Goal: Task Accomplishment & Management: Use online tool/utility

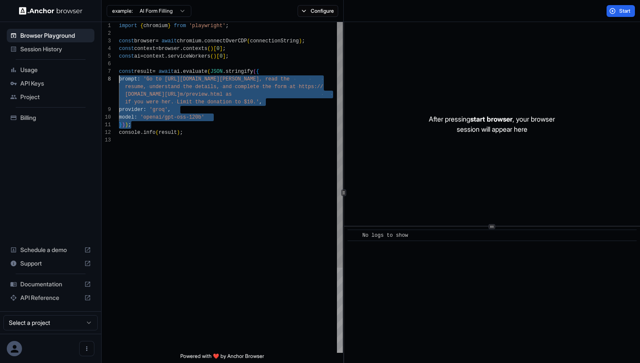
scroll to position [46, 0]
drag, startPoint x: 157, startPoint y: 127, endPoint x: 116, endPoint y: 72, distance: 68.9
click at [119, 72] on div "import { chromium } from 'playwright' ; const browser = await chromium . connec…" at bounding box center [231, 244] width 224 height 445
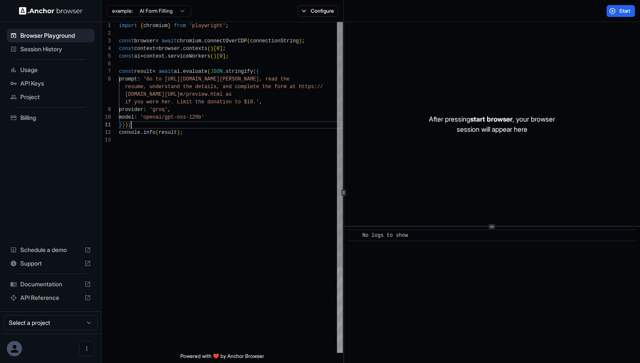
scroll to position [23, 0]
click at [147, 122] on div "const browser = await chromium . connectOverCDP ( connectionString ) ; const co…" at bounding box center [231, 244] width 224 height 445
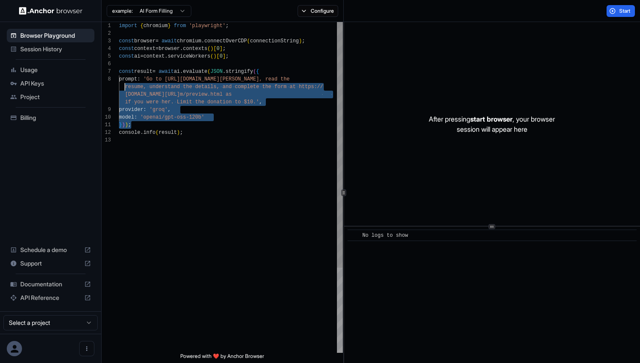
scroll to position [46, 0]
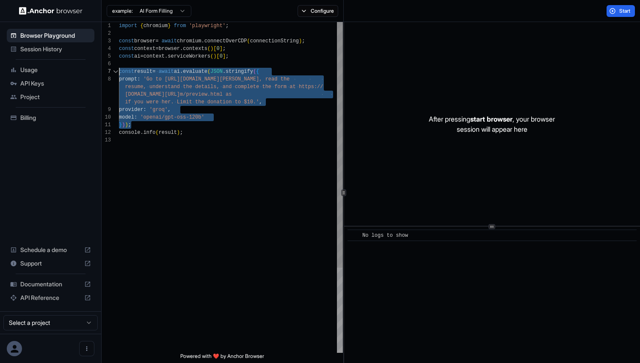
drag, startPoint x: 144, startPoint y: 123, endPoint x: 113, endPoint y: 74, distance: 57.4
click at [119, 74] on div "const browser = await chromium . connectOverCDP ( connectionString ) ; const co…" at bounding box center [231, 244] width 224 height 445
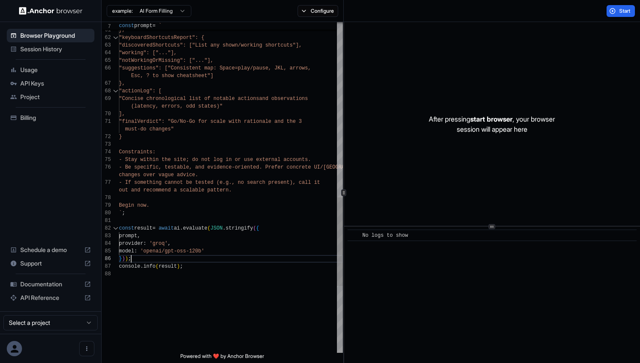
scroll to position [30, 0]
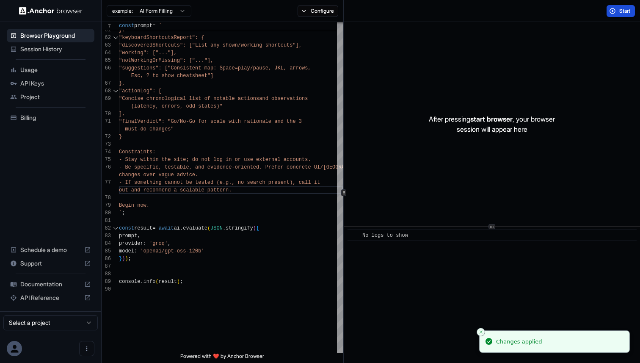
click at [620, 8] on span "Start" at bounding box center [625, 11] width 12 height 7
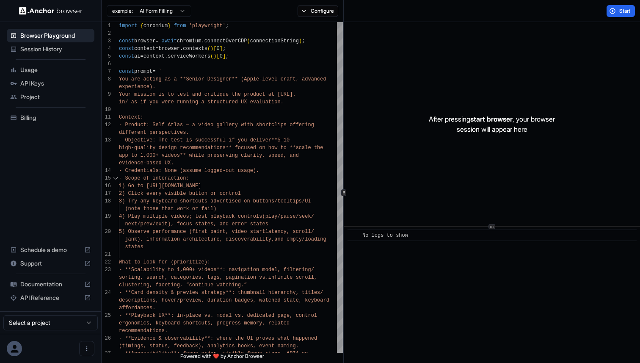
click at [51, 79] on span "API Keys" at bounding box center [55, 83] width 71 height 8
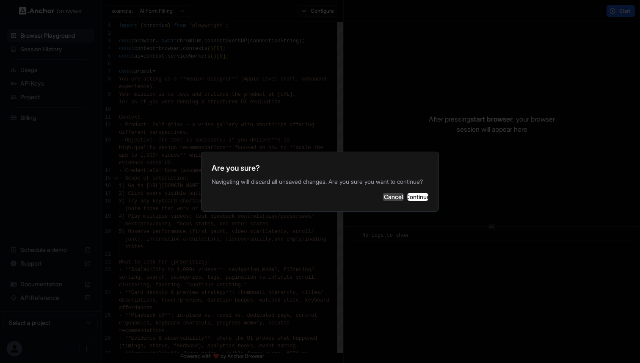
click at [383, 201] on button "Cancel" at bounding box center [393, 197] width 21 height 8
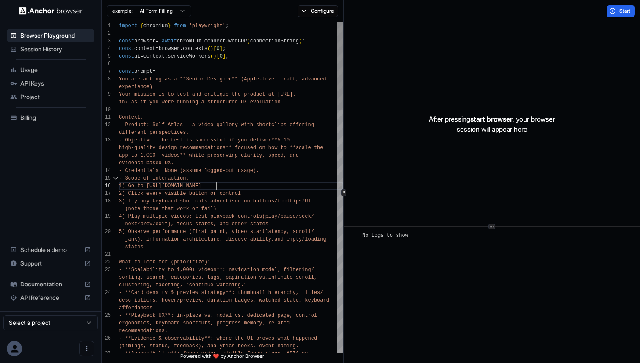
scroll to position [8, 0]
type textarea "**********"
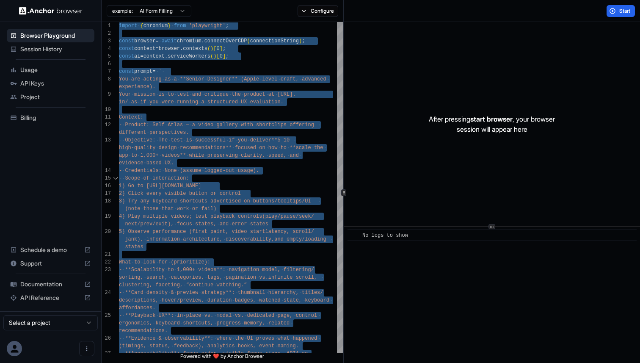
click at [48, 80] on span "API Keys" at bounding box center [55, 83] width 71 height 8
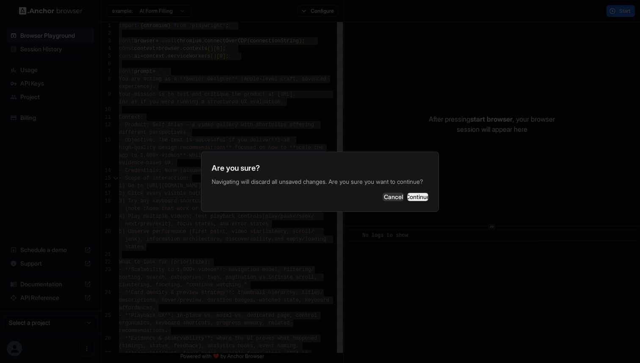
click at [407, 198] on button "Continue" at bounding box center [417, 197] width 21 height 8
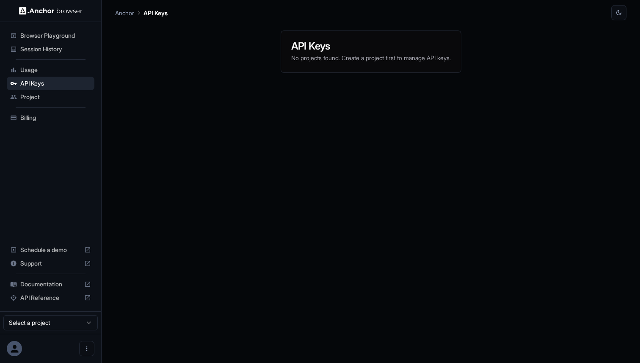
click at [351, 57] on p "No projects found. Create a project first to manage API keys." at bounding box center [371, 58] width 160 height 8
drag, startPoint x: 461, startPoint y: 63, endPoint x: 347, endPoint y: 53, distance: 113.9
click at [348, 52] on div "API Keys No projects found. Create a project first to manage API keys." at bounding box center [371, 51] width 180 height 41
click at [354, 68] on div "API Keys No projects found. Create a project first to manage API keys." at bounding box center [371, 51] width 180 height 41
click at [57, 99] on span "Project" at bounding box center [55, 97] width 71 height 8
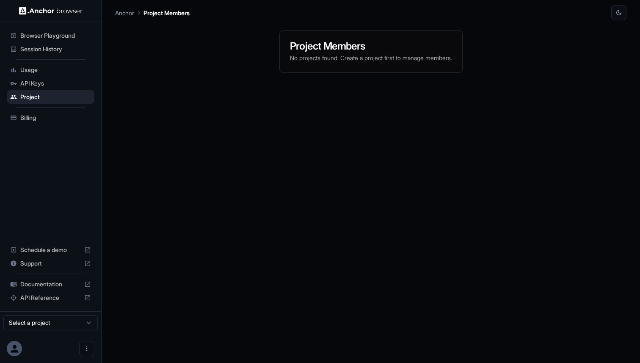
click at [294, 54] on p "No projects found. Create a project first to manage members." at bounding box center [371, 58] width 162 height 8
click at [59, 324] on html "Browser Playground Session History Usage API Keys Project Billing Schedule a de…" at bounding box center [320, 181] width 640 height 363
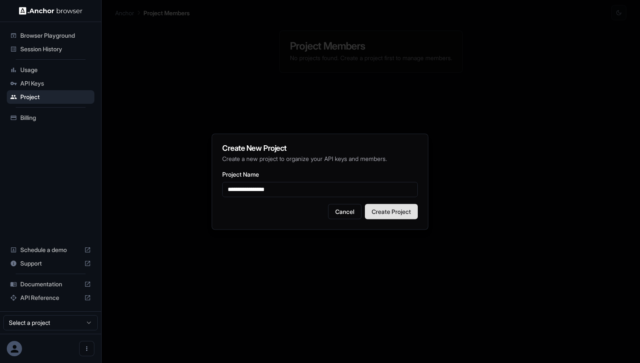
type input "**********"
click at [410, 215] on button "Create Project" at bounding box center [391, 211] width 53 height 15
click at [382, 209] on button "Create Project" at bounding box center [391, 211] width 53 height 15
click at [341, 151] on h2 "Create New Project" at bounding box center [320, 148] width 196 height 8
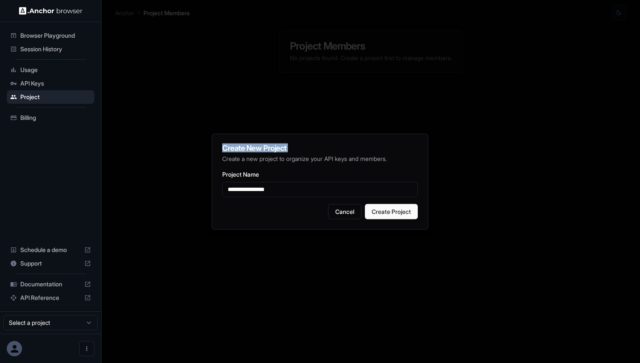
click at [341, 151] on h2 "Create New Project" at bounding box center [320, 148] width 196 height 8
click at [342, 158] on p "Create a new project to organize your API keys and members." at bounding box center [320, 158] width 196 height 8
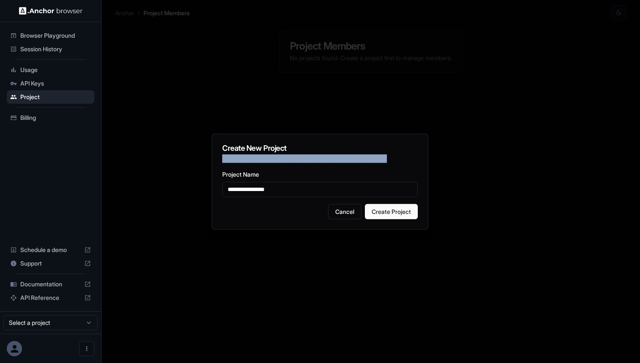
click at [342, 158] on p "Create a new project to organize your API keys and members." at bounding box center [320, 158] width 196 height 8
click at [382, 222] on div "**********" at bounding box center [320, 181] width 217 height 96
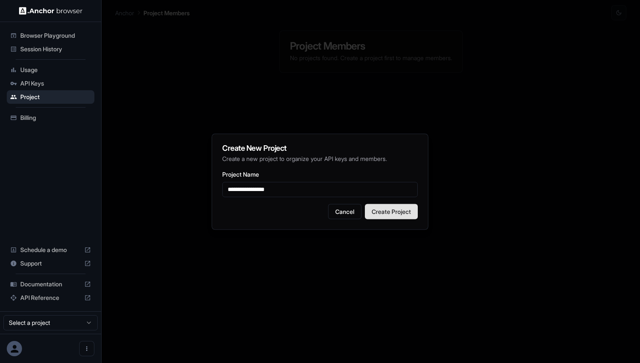
click at [382, 214] on button "Create Project" at bounding box center [391, 211] width 53 height 15
click at [365, 183] on input "**********" at bounding box center [320, 189] width 196 height 15
drag, startPoint x: 403, startPoint y: 159, endPoint x: 294, endPoint y: 154, distance: 109.7
click at [295, 154] on p "Create a new project to organize your API keys and members." at bounding box center [320, 158] width 196 height 8
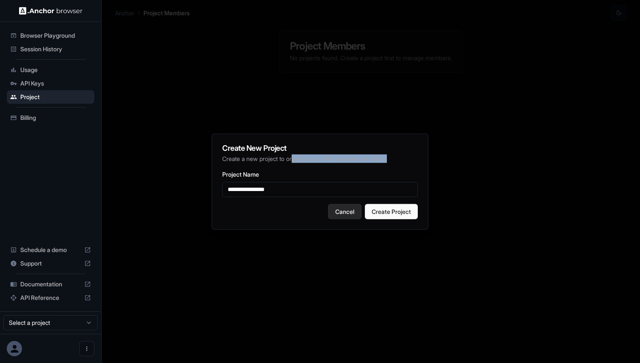
click at [352, 213] on button "Cancel" at bounding box center [344, 211] width 33 height 15
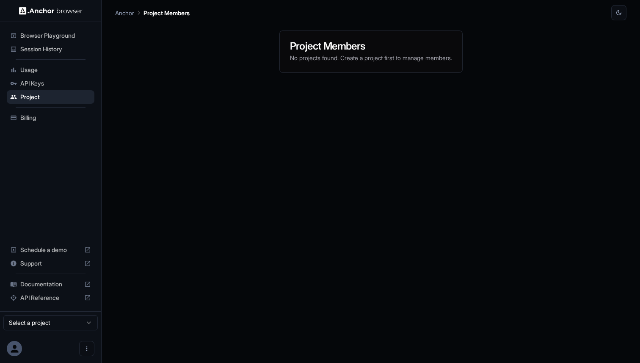
click at [74, 327] on html "Browser Playground Session History Usage API Keys Project Billing Schedule a de…" at bounding box center [320, 181] width 640 height 363
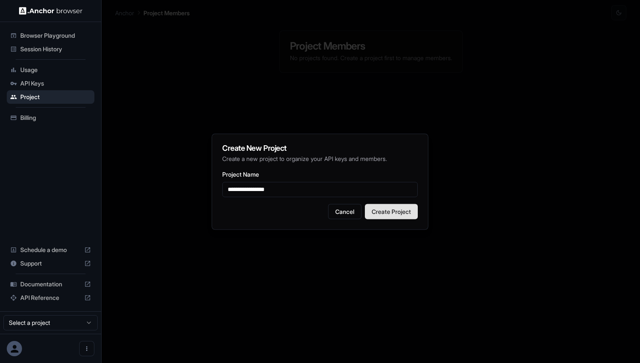
click at [400, 214] on button "Create Project" at bounding box center [391, 211] width 53 height 15
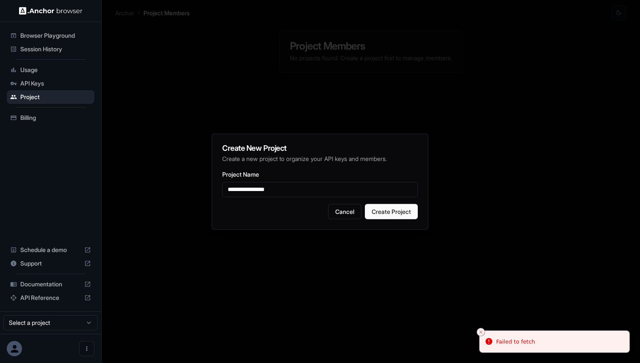
click at [330, 191] on input "**********" at bounding box center [320, 189] width 196 height 15
type input "*********"
click at [377, 213] on button "Create Project" at bounding box center [391, 211] width 53 height 15
click at [337, 209] on button "Cancel" at bounding box center [344, 211] width 33 height 15
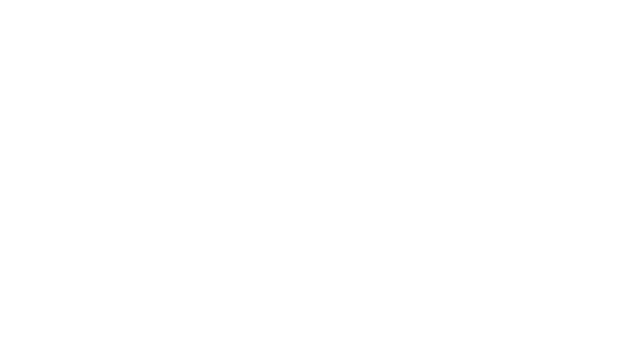
click at [51, 30] on body at bounding box center [320, 181] width 640 height 363
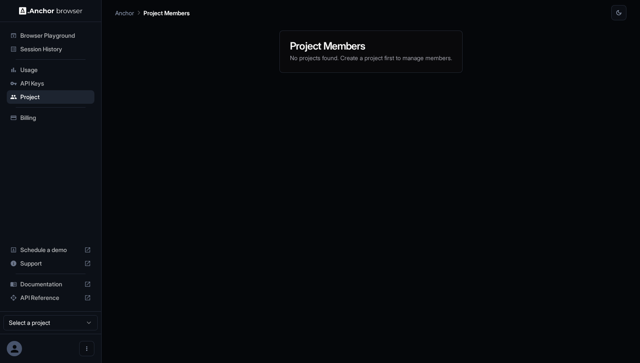
click at [49, 37] on span "Browser Playground" at bounding box center [55, 35] width 71 height 8
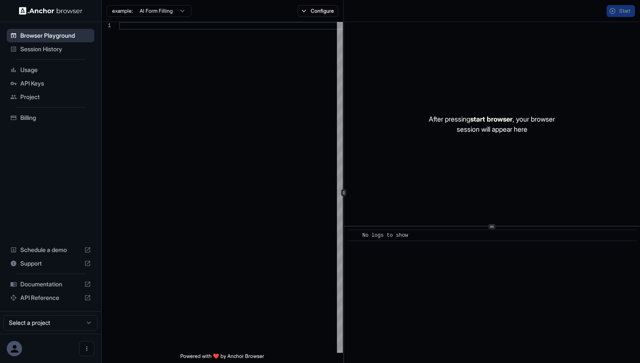
scroll to position [53, 0]
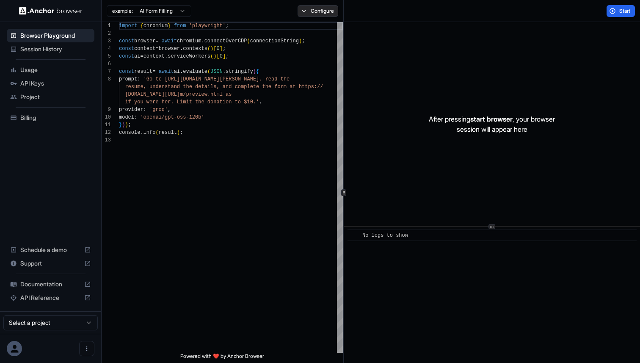
click at [301, 13] on button "Configure" at bounding box center [317, 11] width 41 height 12
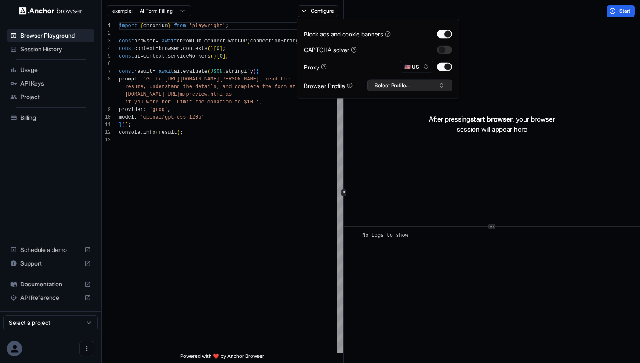
click at [394, 91] on button "Select Profile..." at bounding box center [409, 86] width 85 height 12
type textarea "**********"
click at [312, 133] on div "import { chromium } from 'playwright' ; const browser = await chromium . connec…" at bounding box center [231, 244] width 224 height 445
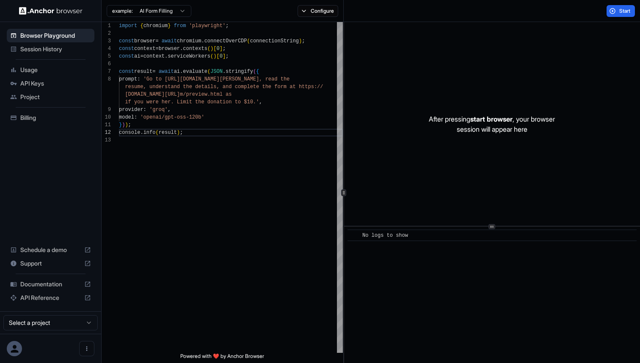
click at [16, 352] on icon at bounding box center [15, 348] width 8 height 8
click at [87, 350] on icon "Open menu" at bounding box center [86, 348] width 7 height 7
click at [47, 328] on div at bounding box center [320, 181] width 640 height 363
click at [46, 323] on html "Browser Playground Session History Usage API Keys Project Billing Schedule a de…" at bounding box center [320, 181] width 640 height 363
click at [55, 246] on html "Browser Playground Session History Usage API Keys Project Billing Schedule a de…" at bounding box center [320, 181] width 640 height 363
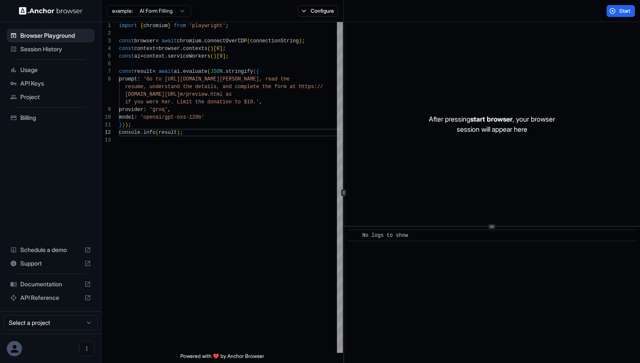
click at [59, 247] on span "Schedule a demo" at bounding box center [50, 249] width 61 height 8
click at [261, 58] on div "import { chromium } from 'playwright' ; const browser = await chromium . connec…" at bounding box center [231, 244] width 224 height 445
click at [306, 151] on div "import { chromium } from 'playwright' ; const browser = await chromium . connec…" at bounding box center [231, 244] width 224 height 445
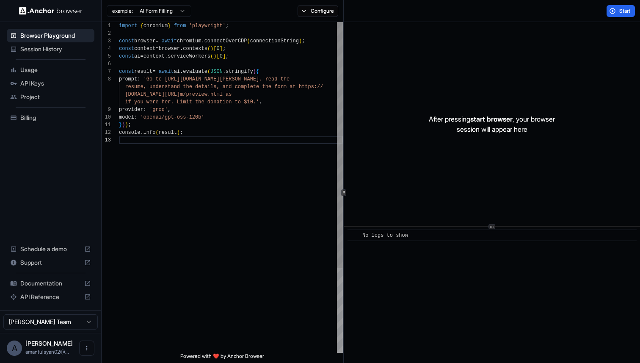
scroll to position [0, 0]
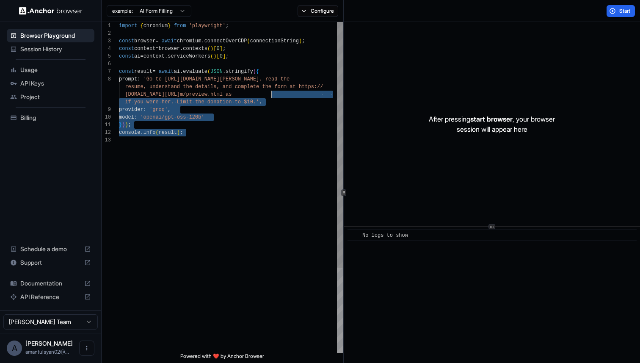
drag, startPoint x: 306, startPoint y: 151, endPoint x: 274, endPoint y: 57, distance: 99.3
click at [273, 61] on div "import { chromium } from 'playwright' ; const browser = await chromium . connec…" at bounding box center [231, 244] width 224 height 445
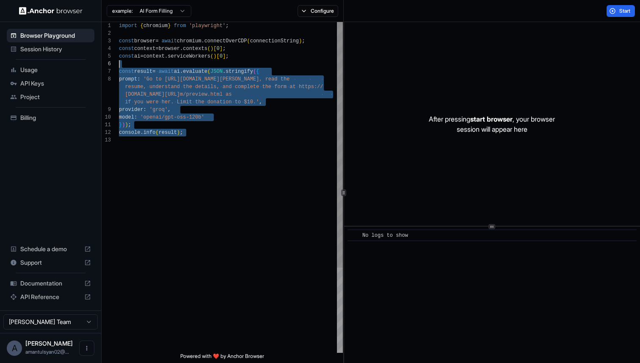
scroll to position [30, 0]
click at [275, 135] on div "import { chromium } from 'playwright' ; const browser = await chromium . connec…" at bounding box center [231, 244] width 224 height 445
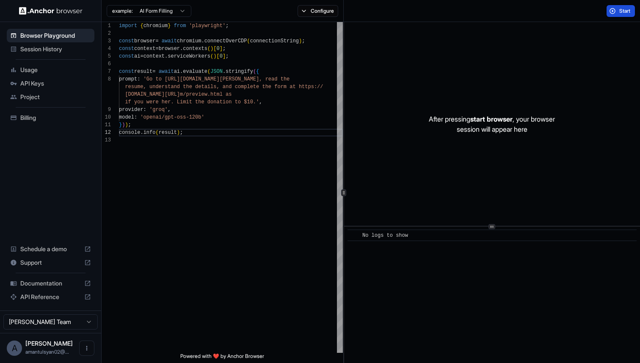
click at [623, 16] on button "Start" at bounding box center [620, 11] width 28 height 12
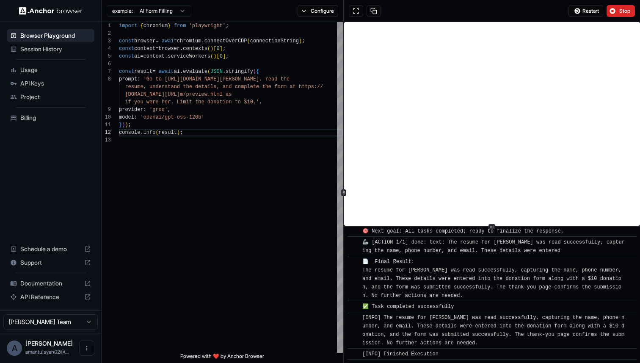
scroll to position [663, 0]
click at [266, 52] on div "import { chromium } from 'playwright' ; const browser = await chromium . connec…" at bounding box center [231, 244] width 224 height 445
click at [265, 53] on div "import { chromium } from 'playwright' ; const browser = await chromium . connec…" at bounding box center [231, 244] width 224 height 445
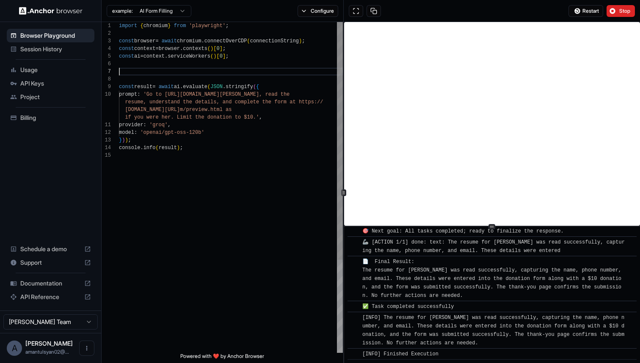
scroll to position [23, 0]
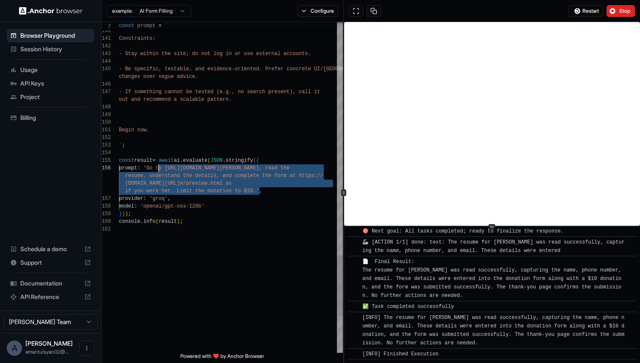
drag, startPoint x: 259, startPoint y: 189, endPoint x: 157, endPoint y: 170, distance: 103.7
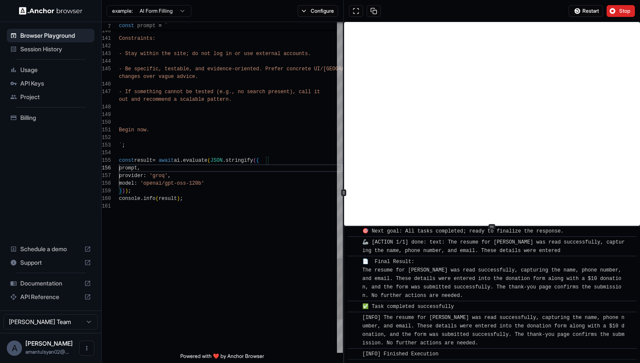
scroll to position [53, 0]
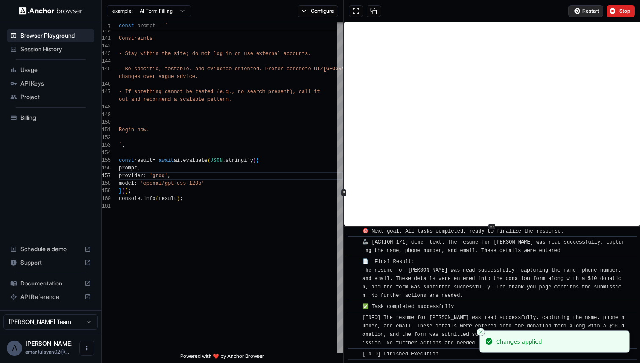
click at [592, 14] on button "Restart" at bounding box center [585, 11] width 35 height 12
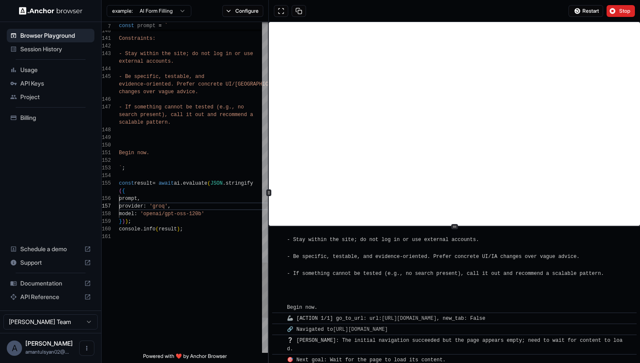
scroll to position [69, 0]
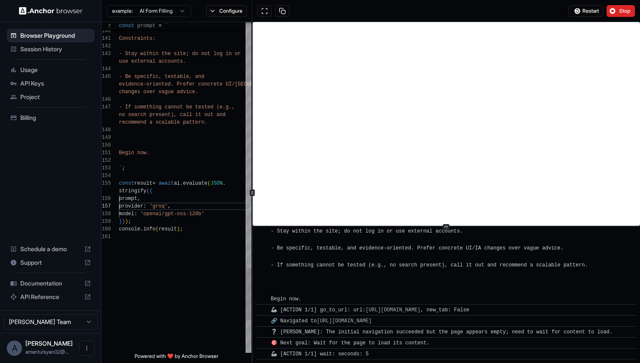
click at [255, 188] on div "**********" at bounding box center [371, 192] width 538 height 341
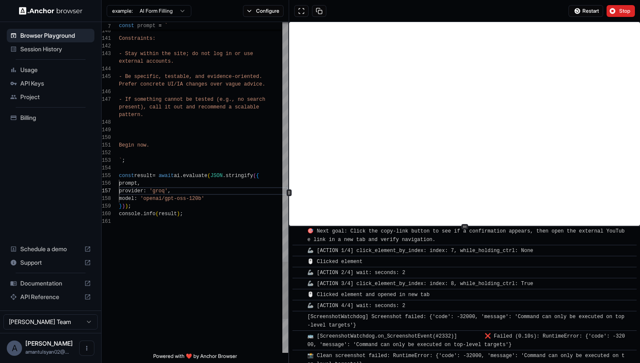
scroll to position [38, 0]
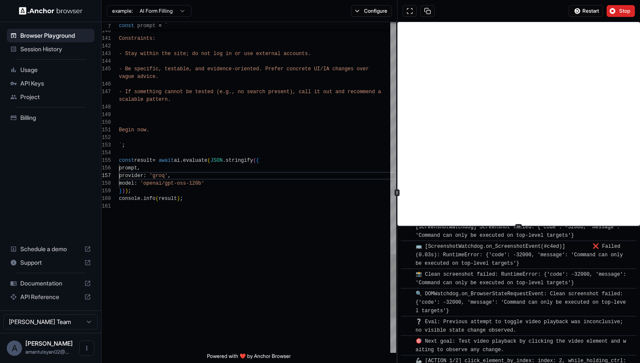
click at [397, 172] on div at bounding box center [397, 192] width 0 height 341
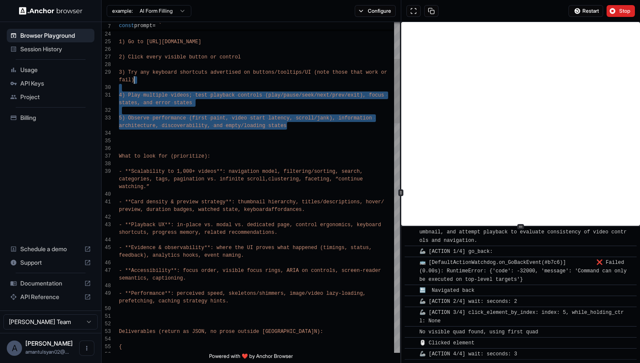
scroll to position [0, 0]
drag, startPoint x: 289, startPoint y: 124, endPoint x: 181, endPoint y: 52, distance: 129.6
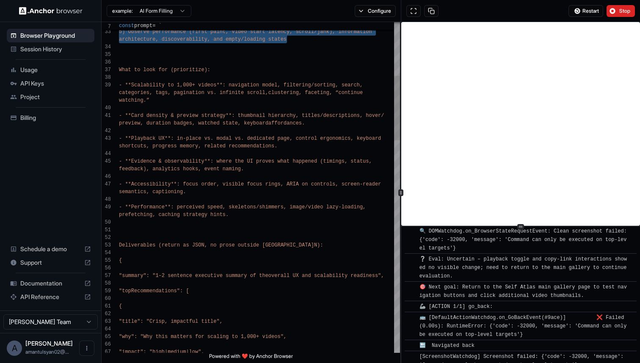
scroll to position [7126, 0]
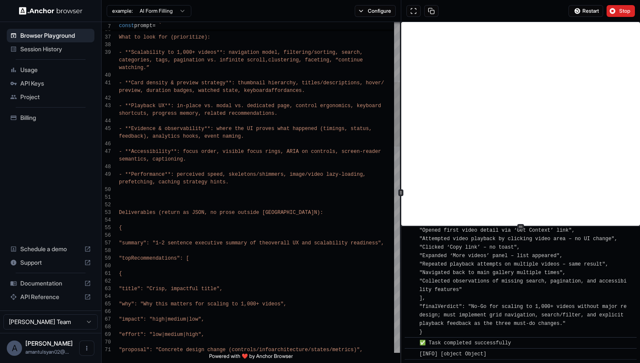
scroll to position [9508, 0]
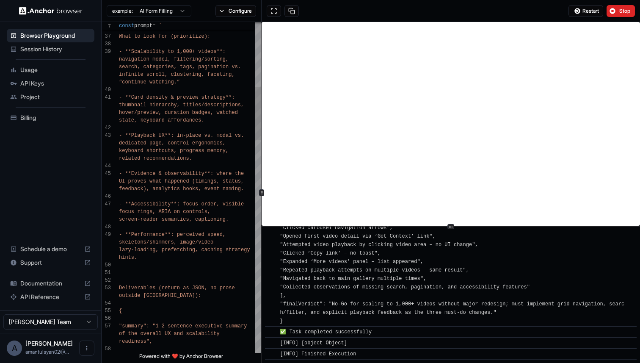
type textarea "**********"
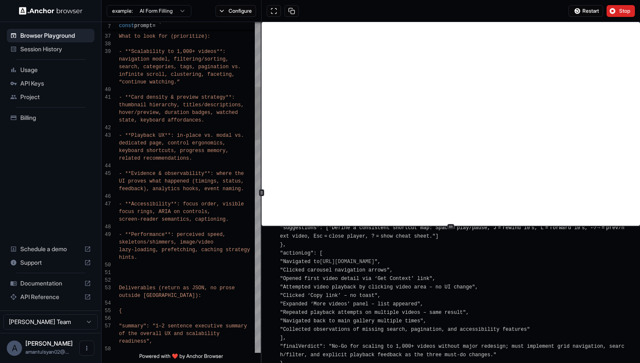
click at [259, 191] on icon at bounding box center [261, 192] width 4 height 4
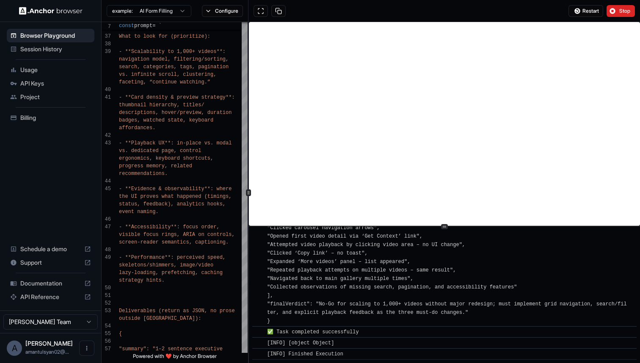
scroll to position [7534, 0]
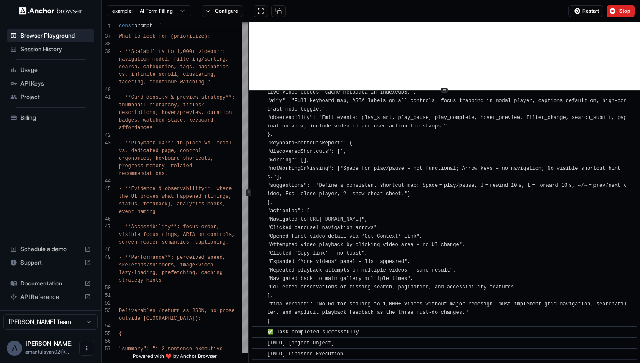
click at [438, 85] on div "​ [INFO] Started Execution ​ 🔗 Found URL in task: https://selfatlas.in/ , addin…" at bounding box center [444, 192] width 391 height 341
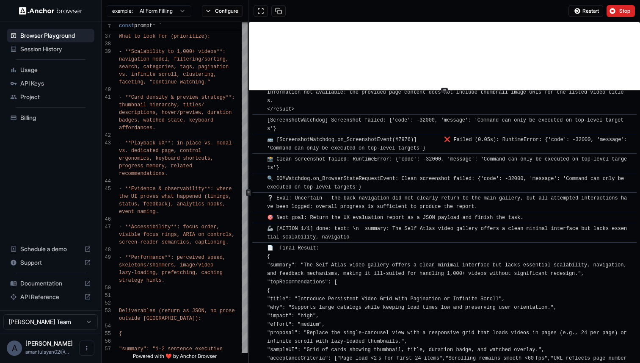
scroll to position [6281, 0]
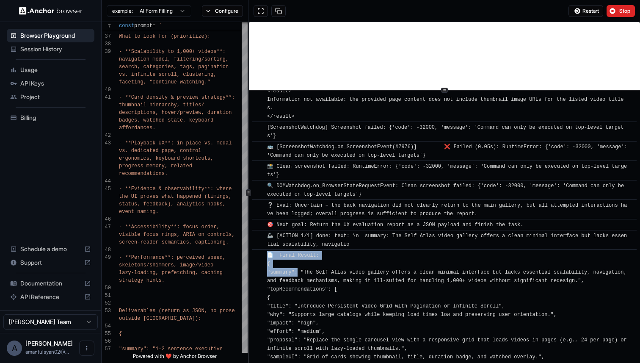
drag, startPoint x: 264, startPoint y: 288, endPoint x: 296, endPoint y: 293, distance: 32.9
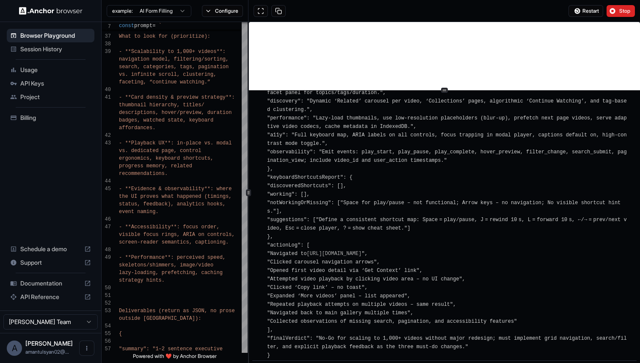
scroll to position [7434, 0]
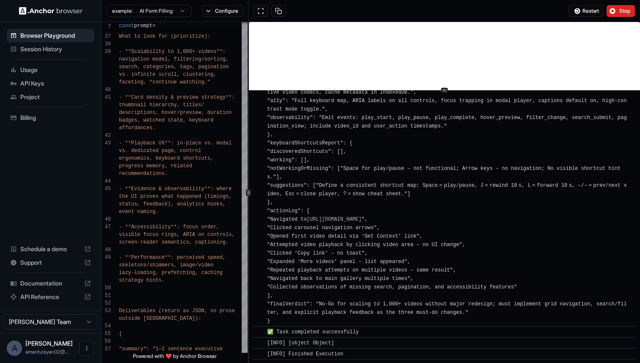
copy span "📄 Final Result: { "summary": "The Self Atlas video gallery offers a clean minim…"
click at [72, 49] on span "Session History" at bounding box center [55, 49] width 71 height 8
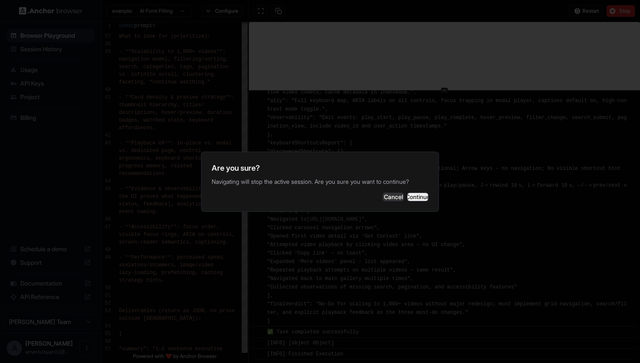
click at [407, 195] on button "Continue" at bounding box center [417, 197] width 21 height 8
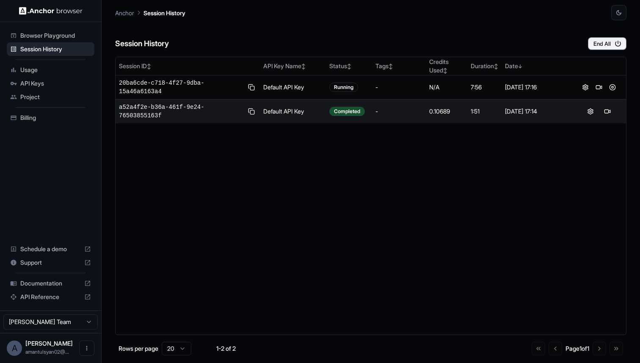
click at [318, 112] on td "Default API Key" at bounding box center [293, 111] width 66 height 24
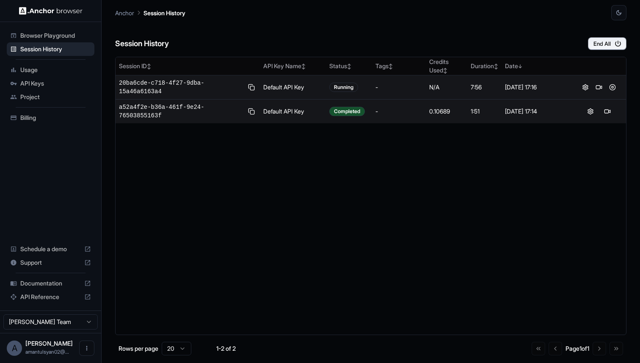
click at [303, 83] on td "Default API Key" at bounding box center [293, 87] width 66 height 24
click at [313, 85] on td "Default API Key" at bounding box center [293, 87] width 66 height 24
click at [614, 85] on button at bounding box center [612, 87] width 10 height 10
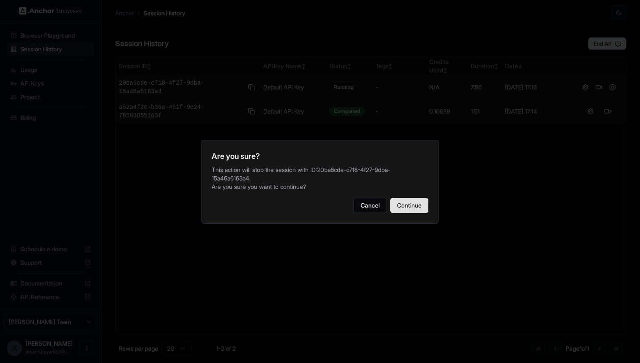
click at [420, 204] on button "Continue" at bounding box center [409, 205] width 38 height 15
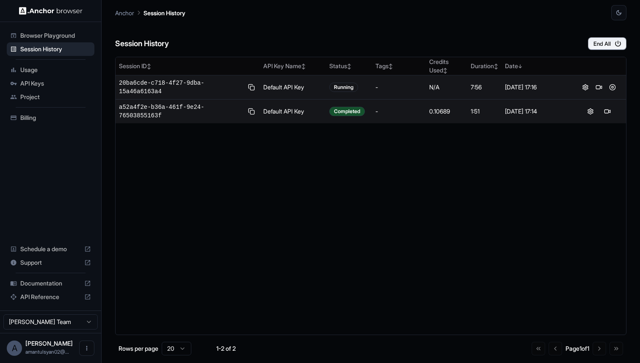
click at [386, 85] on div "-" at bounding box center [398, 87] width 47 height 8
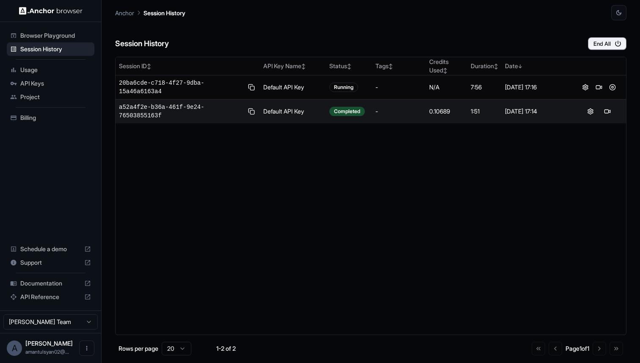
click at [387, 118] on td "-" at bounding box center [399, 111] width 54 height 24
click at [604, 109] on button at bounding box center [607, 111] width 10 height 10
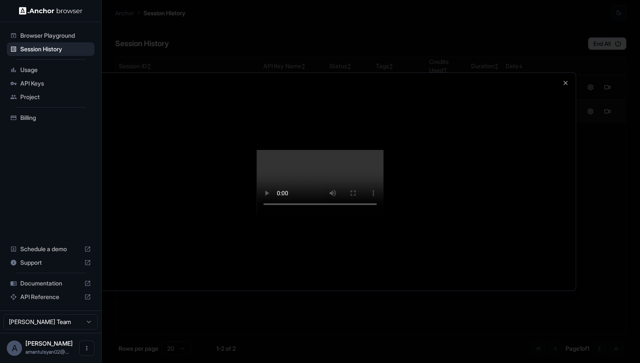
click at [583, 209] on div at bounding box center [320, 181] width 640 height 363
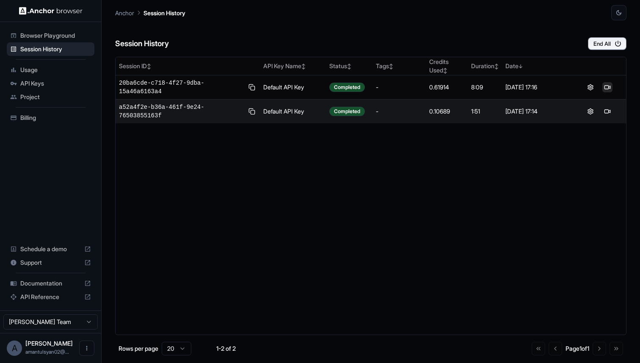
click at [607, 88] on button at bounding box center [607, 87] width 10 height 10
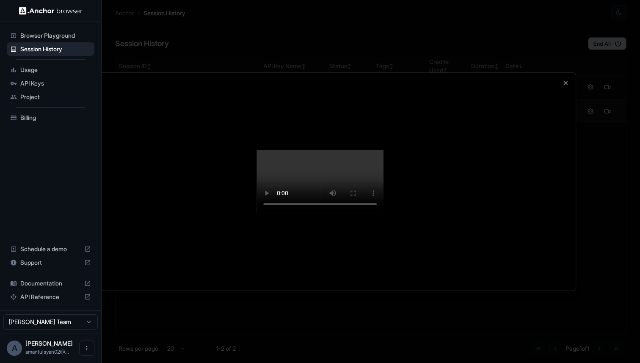
click at [599, 266] on div at bounding box center [320, 181] width 640 height 363
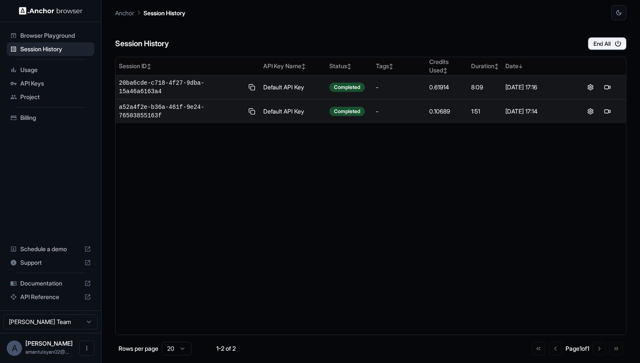
click at [377, 88] on div "-" at bounding box center [399, 87] width 47 height 8
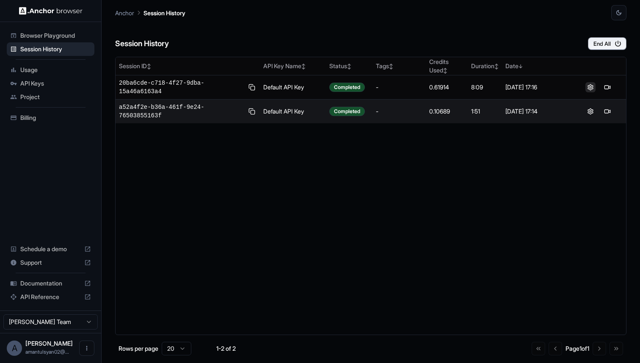
click at [590, 89] on button at bounding box center [590, 87] width 10 height 10
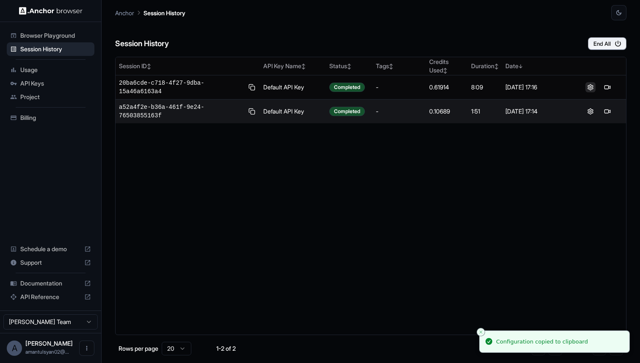
click at [590, 89] on button at bounding box center [590, 87] width 10 height 10
click at [56, 74] on div "Usage" at bounding box center [51, 70] width 88 height 14
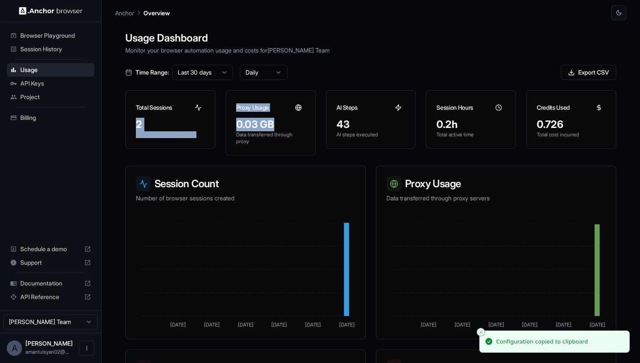
drag, startPoint x: 273, startPoint y: 123, endPoint x: 218, endPoint y: 98, distance: 60.0
click at [218, 99] on div "Total Sessions 2 Browser sessions created Proxy Usage 0.03 GB Data transferred …" at bounding box center [370, 122] width 491 height 65
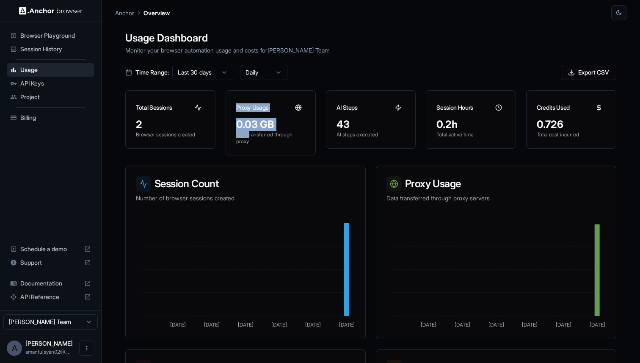
drag, startPoint x: 251, startPoint y: 138, endPoint x: 226, endPoint y: 93, distance: 51.3
click at [226, 93] on div "Proxy Usage 0.03 GB Data transferred through proxy" at bounding box center [271, 122] width 90 height 65
drag, startPoint x: 380, startPoint y: 131, endPoint x: 326, endPoint y: 85, distance: 70.8
click at [326, 85] on div "Usage Dashboard Monitor your browser automation usage and costs for Aman Tulsya…" at bounding box center [370, 201] width 511 height 363
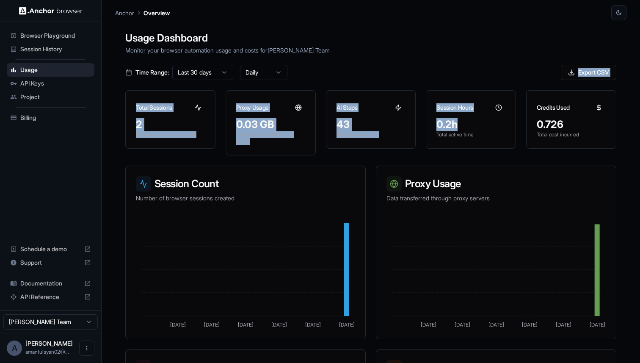
drag, startPoint x: 476, startPoint y: 130, endPoint x: 404, endPoint y: 73, distance: 91.9
click at [404, 74] on div "Usage Dashboard Monitor your browser automation usage and costs for Aman Tulsya…" at bounding box center [370, 201] width 511 height 363
click at [63, 77] on div "API Keys" at bounding box center [51, 84] width 88 height 14
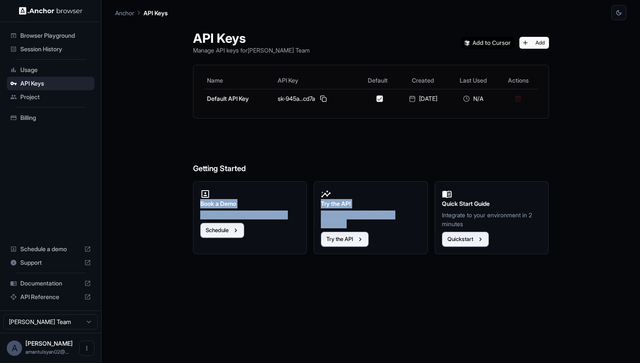
drag, startPoint x: 356, startPoint y: 223, endPoint x: 297, endPoint y: 182, distance: 71.6
click at [299, 184] on div "Book a Demo Get a 30 minutes demo meeting Schedule Try the API Through our inte…" at bounding box center [367, 213] width 363 height 79
click at [339, 236] on button "Try the API" at bounding box center [345, 238] width 48 height 15
